Goal: Complete application form: Complete application form

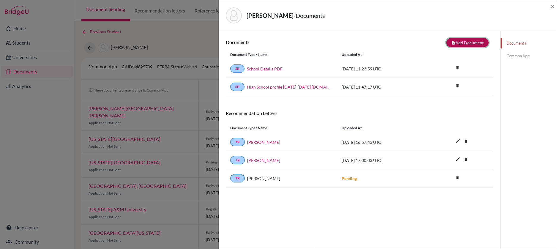
click at [461, 42] on button "note_add Add Document" at bounding box center [467, 42] width 42 height 9
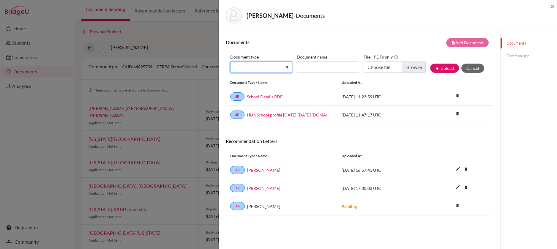
click at [277, 70] on select "Change explanation for Common App reports Counselor recommendation Internationa…" at bounding box center [261, 66] width 62 height 11
select select "2"
click at [230, 61] on select "Change explanation for Common App reports Counselor recommendation Internationa…" at bounding box center [261, 66] width 62 height 11
click at [328, 64] on input "Document name" at bounding box center [328, 66] width 62 height 11
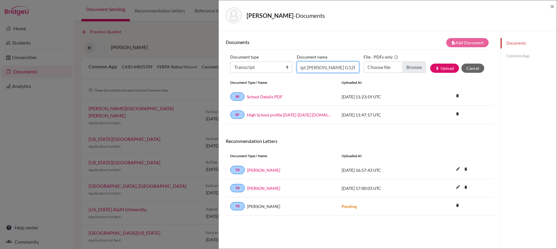
type input "Transcript [PERSON_NAME] G12I"
click at [412, 66] on input "Choose file" at bounding box center [395, 66] width 62 height 11
type input "C:\fakepath\Transcript [PERSON_NAME] G12I 100925.pdf"
click at [447, 69] on button "publish Upload" at bounding box center [444, 68] width 29 height 9
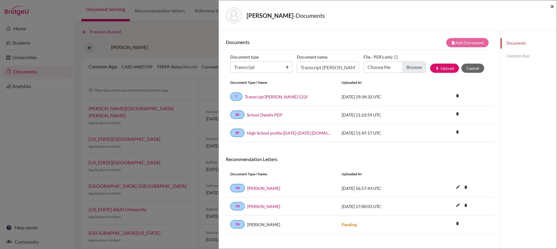
click at [551, 4] on span "×" at bounding box center [552, 6] width 4 height 9
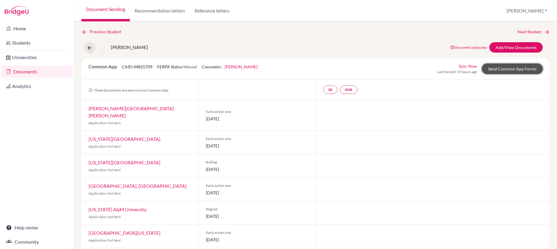
click at [512, 69] on link "Send Common App Forms" at bounding box center [512, 69] width 61 height 10
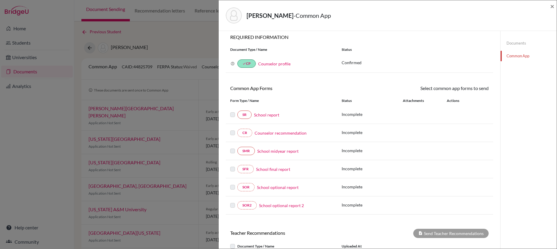
scroll to position [44, 0]
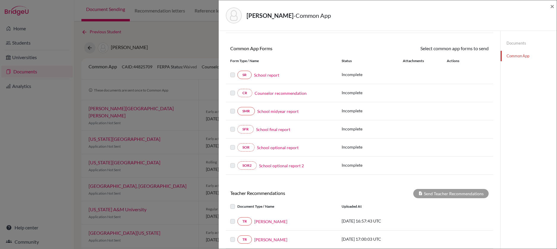
click at [274, 75] on link "School report" at bounding box center [266, 75] width 25 height 6
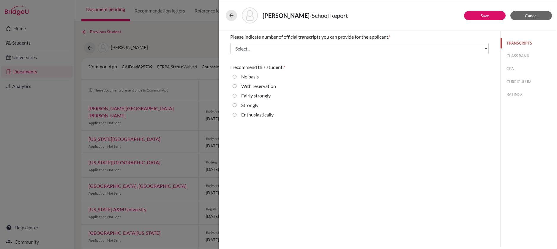
click at [235, 114] on input "Enthusiastically" at bounding box center [235, 114] width 4 height 7
radio input "true"
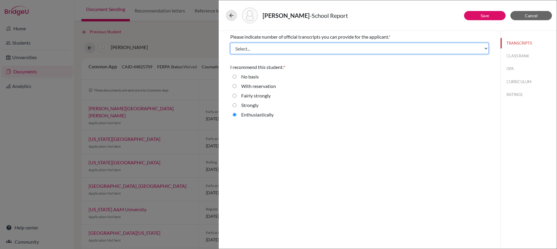
click at [438, 48] on select "Select... 1 2 3 4" at bounding box center [359, 48] width 258 height 11
select select "1"
click at [230, 43] on select "Select... 1 2 3 4" at bounding box center [359, 48] width 258 height 11
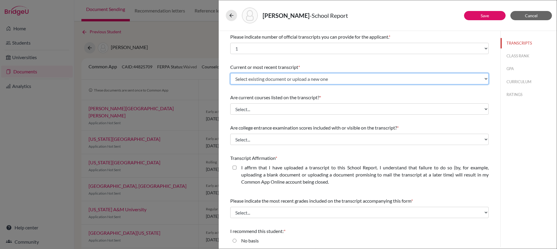
click at [338, 79] on select "Select existing document or upload a new one Transcript [PERSON_NAME] G12I Uplo…" at bounding box center [359, 78] width 258 height 11
select select "684091"
click at [230, 73] on select "Select existing document or upload a new one Transcript [PERSON_NAME] G12I Uplo…" at bounding box center [359, 78] width 258 height 11
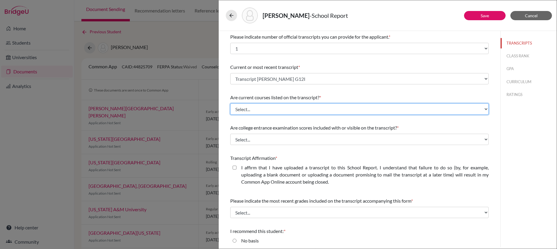
click at [324, 107] on select "Select... Yes No" at bounding box center [359, 108] width 258 height 11
select select "0"
click at [230, 103] on select "Select... Yes No" at bounding box center [359, 108] width 258 height 11
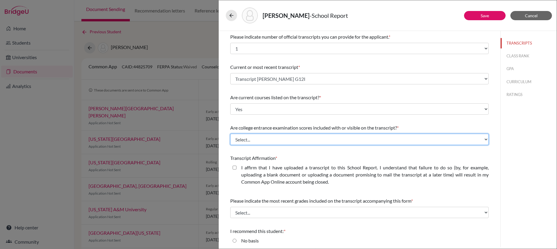
click at [325, 139] on select "Select... Yes No" at bounding box center [359, 139] width 258 height 11
select select "1"
click at [230, 134] on select "Select... Yes No" at bounding box center [359, 139] width 258 height 11
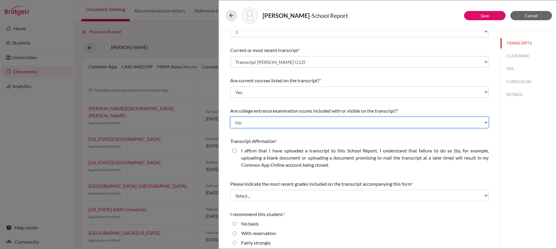
scroll to position [40, 0]
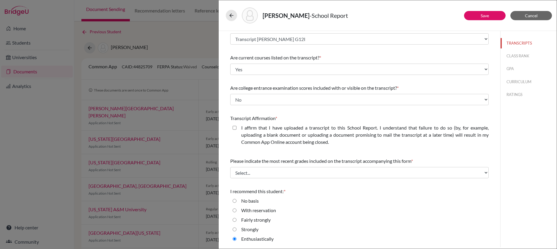
click at [235, 129] on closed\ "I affirm that I have uploaded a transcript to this School Report. I understand …" at bounding box center [235, 127] width 4 height 7
checkbox closed\ "true"
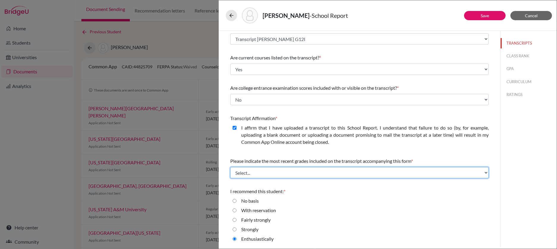
click at [272, 172] on select "Select... Final junior year grades 1st Quarter senior year grades 2nd Quarter/1…" at bounding box center [359, 172] width 258 height 11
select select "0"
click at [230, 167] on select "Select... Final junior year grades 1st Quarter senior year grades 2nd Quarter/1…" at bounding box center [359, 172] width 258 height 11
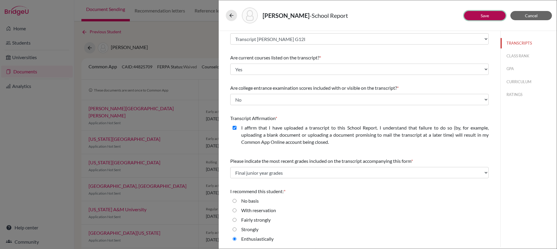
click at [489, 17] on button "Save" at bounding box center [485, 15] width 42 height 9
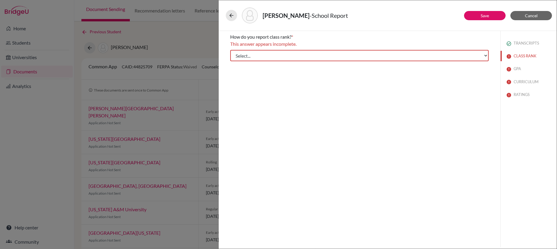
scroll to position [0, 0]
click at [473, 54] on select "Select... Exact Decile Quintile Quartile None" at bounding box center [359, 55] width 258 height 11
select select "5"
click at [230, 50] on select "Select... Exact Decile Quintile Quartile None" at bounding box center [359, 55] width 258 height 11
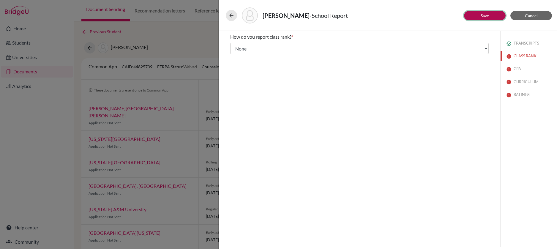
click at [492, 17] on button "Save" at bounding box center [485, 15] width 42 height 9
click at [516, 69] on button "GPA" at bounding box center [528, 69] width 56 height 10
click at [234, 55] on input "Yes" at bounding box center [235, 53] width 4 height 7
radio input "true"
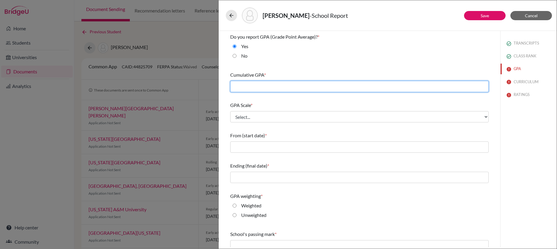
click at [277, 89] on input "text" at bounding box center [359, 86] width 258 height 11
type input "3.74"
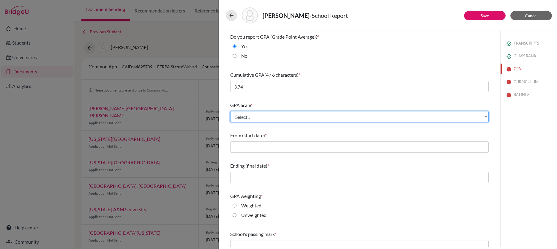
click at [285, 117] on select "Select... 4 5 6 7 8 9 10 11 12 13 14 15 16 17 18 19 20 100" at bounding box center [359, 116] width 258 height 11
select select "4"
click at [230, 111] on select "Select... 4 5 6 7 8 9 10 11 12 13 14 15 16 17 18 19 20 100" at bounding box center [359, 116] width 258 height 11
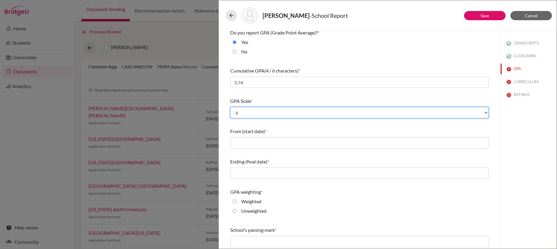
scroll to position [37, 0]
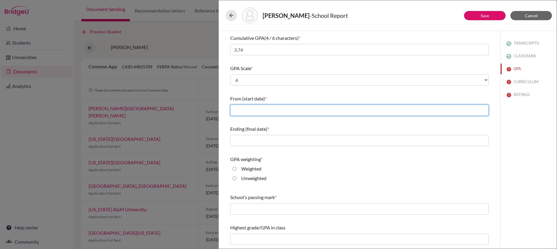
click at [287, 111] on input "text" at bounding box center [359, 110] width 258 height 11
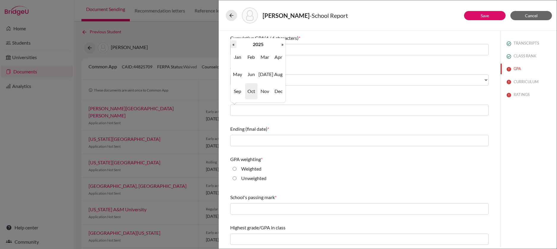
click at [236, 46] on th "«" at bounding box center [233, 44] width 6 height 8
click at [235, 46] on th "«" at bounding box center [233, 44] width 6 height 8
click at [276, 75] on span "Aug" at bounding box center [278, 74] width 12 height 16
type input "08/2022"
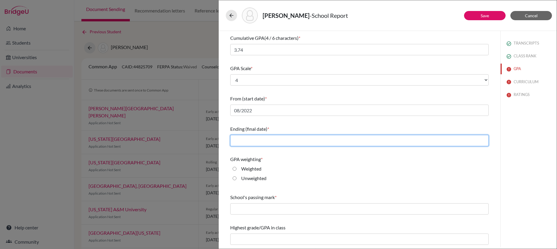
click at [279, 140] on input "text" at bounding box center [359, 140] width 258 height 11
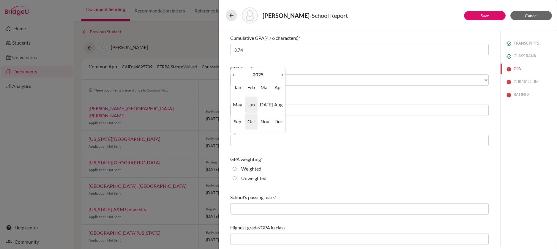
click at [252, 104] on span "Jun" at bounding box center [251, 105] width 12 height 16
type input "06/2025"
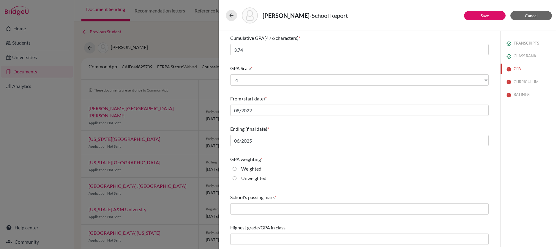
click at [233, 169] on input "Weighted" at bounding box center [235, 168] width 4 height 7
radio input "true"
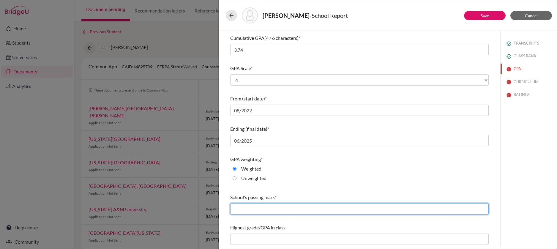
click at [306, 210] on input "text" at bounding box center [359, 208] width 258 height 11
type input "60"
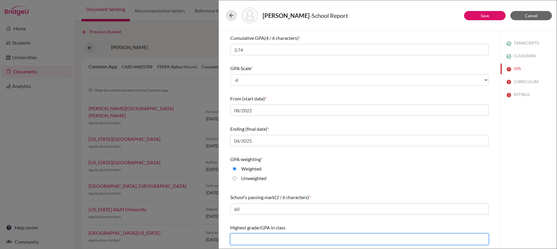
click at [306, 241] on input "text" at bounding box center [359, 238] width 258 height 11
type input "NA"
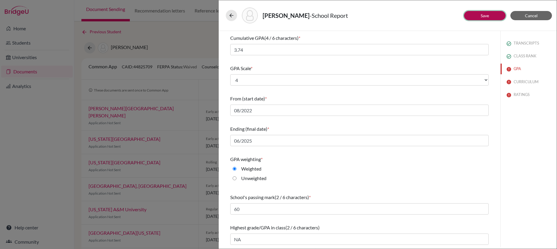
click at [482, 16] on link "Save" at bounding box center [485, 15] width 8 height 5
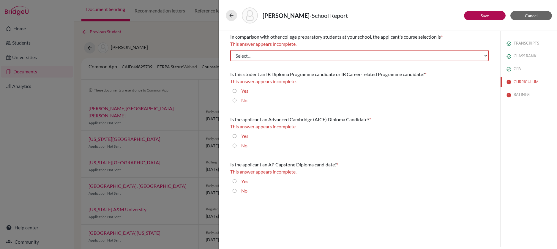
scroll to position [0, 0]
click at [480, 59] on select "Select... Less than demanding Average [PERSON_NAME] Very demanding Most demandi…" at bounding box center [359, 55] width 258 height 11
select select "4"
click at [230, 50] on select "Select... Less than demanding Average [PERSON_NAME] Very demanding Most demandi…" at bounding box center [359, 55] width 258 height 11
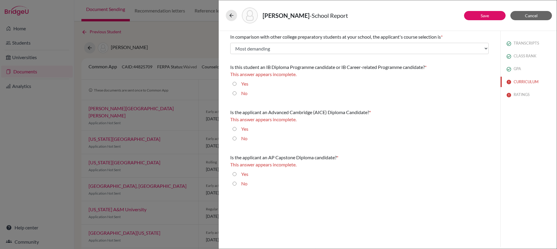
click at [233, 94] on input "No" at bounding box center [235, 93] width 4 height 7
radio input "true"
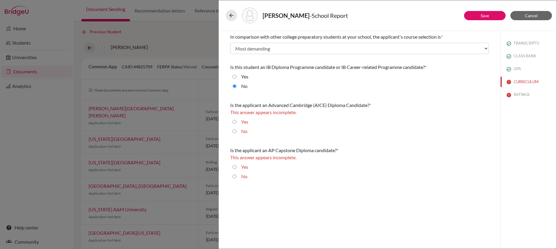
click at [236, 133] on input "No" at bounding box center [235, 131] width 4 height 7
radio input "true"
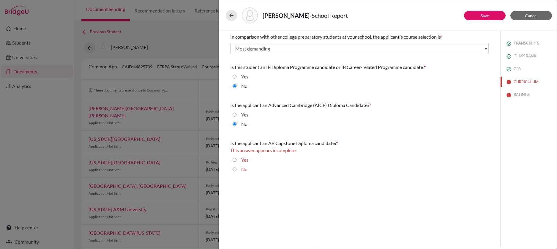
click at [233, 170] on input "No" at bounding box center [235, 169] width 4 height 7
radio input "true"
click at [485, 17] on link "Save" at bounding box center [485, 15] width 8 height 5
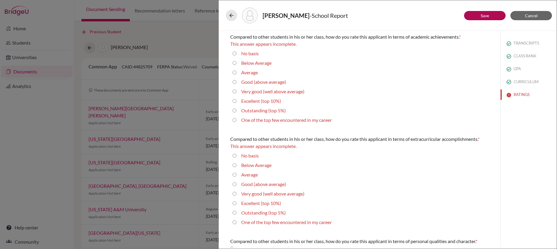
click at [235, 112] on 5\%\) "Outstanding (top 5%)" at bounding box center [235, 110] width 4 height 7
radio 5\%\) "true"
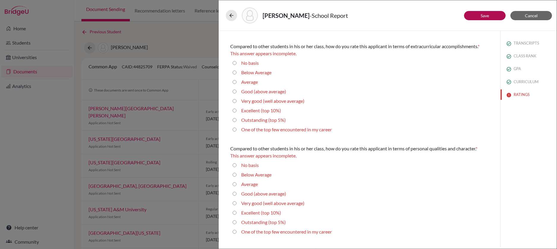
click at [235, 120] on 5\%\) "Outstanding (top 5%)" at bounding box center [235, 119] width 4 height 7
radio 5\%\) "true"
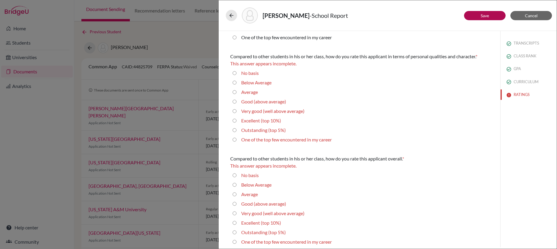
scroll to position [172, 0]
click at [235, 130] on 5\%\) "Outstanding (top 5%)" at bounding box center [235, 128] width 4 height 7
radio 5\%\) "true"
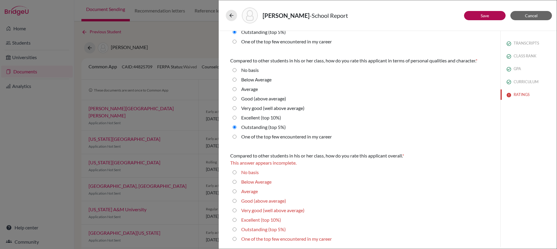
click at [233, 229] on 5\%\) "Outstanding (top 5%)" at bounding box center [235, 229] width 4 height 7
radio 5\%\) "true"
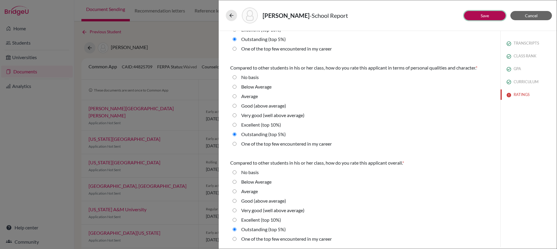
click at [487, 13] on link "Save" at bounding box center [485, 15] width 8 height 5
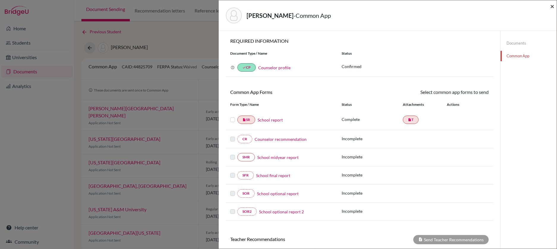
click at [552, 5] on span "×" at bounding box center [552, 6] width 4 height 9
